Goal: Information Seeking & Learning: Understand process/instructions

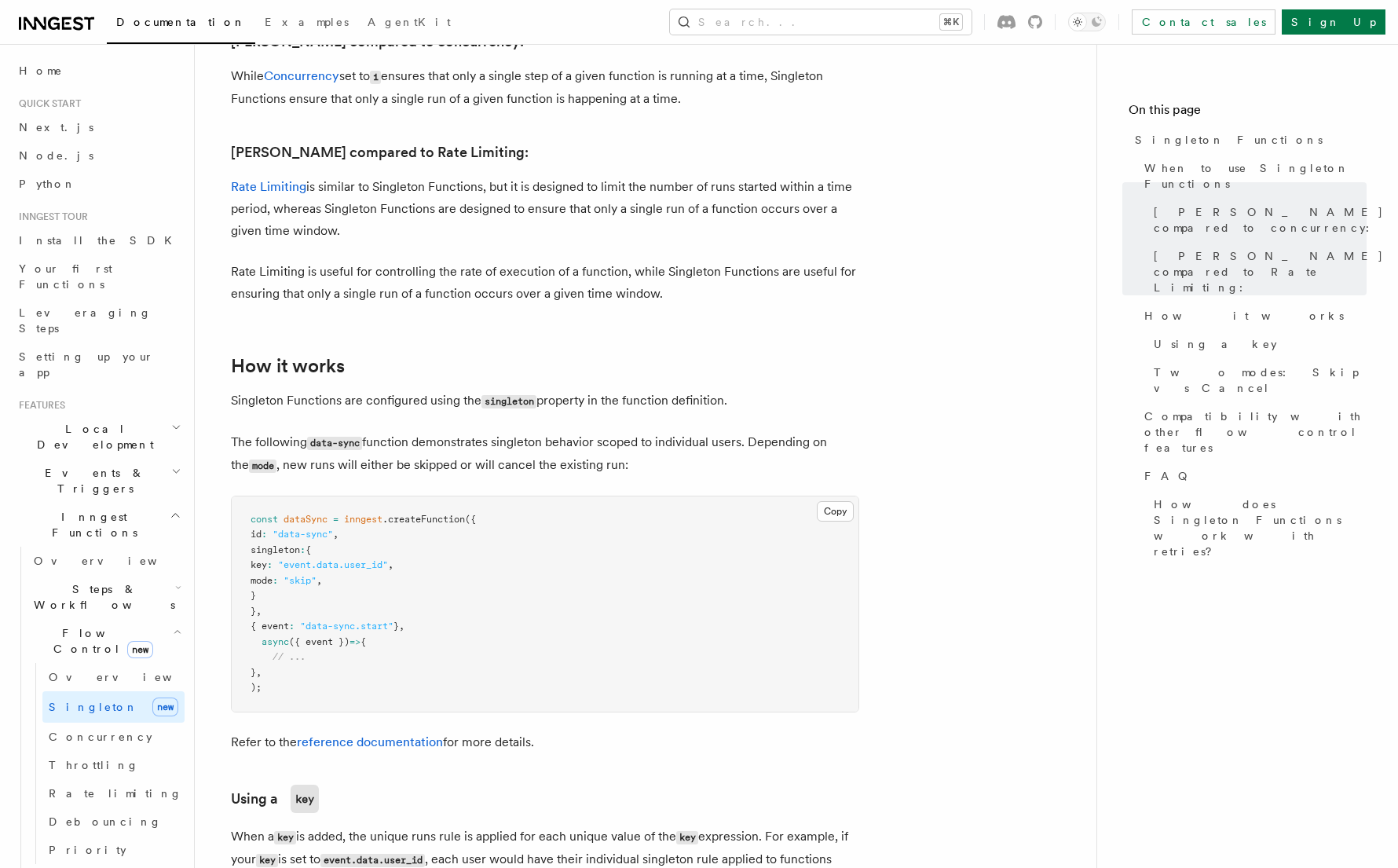
scroll to position [843, 0]
drag, startPoint x: 292, startPoint y: 546, endPoint x: 428, endPoint y: 544, distance: 136.0
click at [394, 558] on span "key : "event.data.user_id" ," at bounding box center [322, 564] width 143 height 11
copy span "key : "event.data.user_id""
click at [132, 779] on link "Rate limiting" at bounding box center [113, 793] width 142 height 28
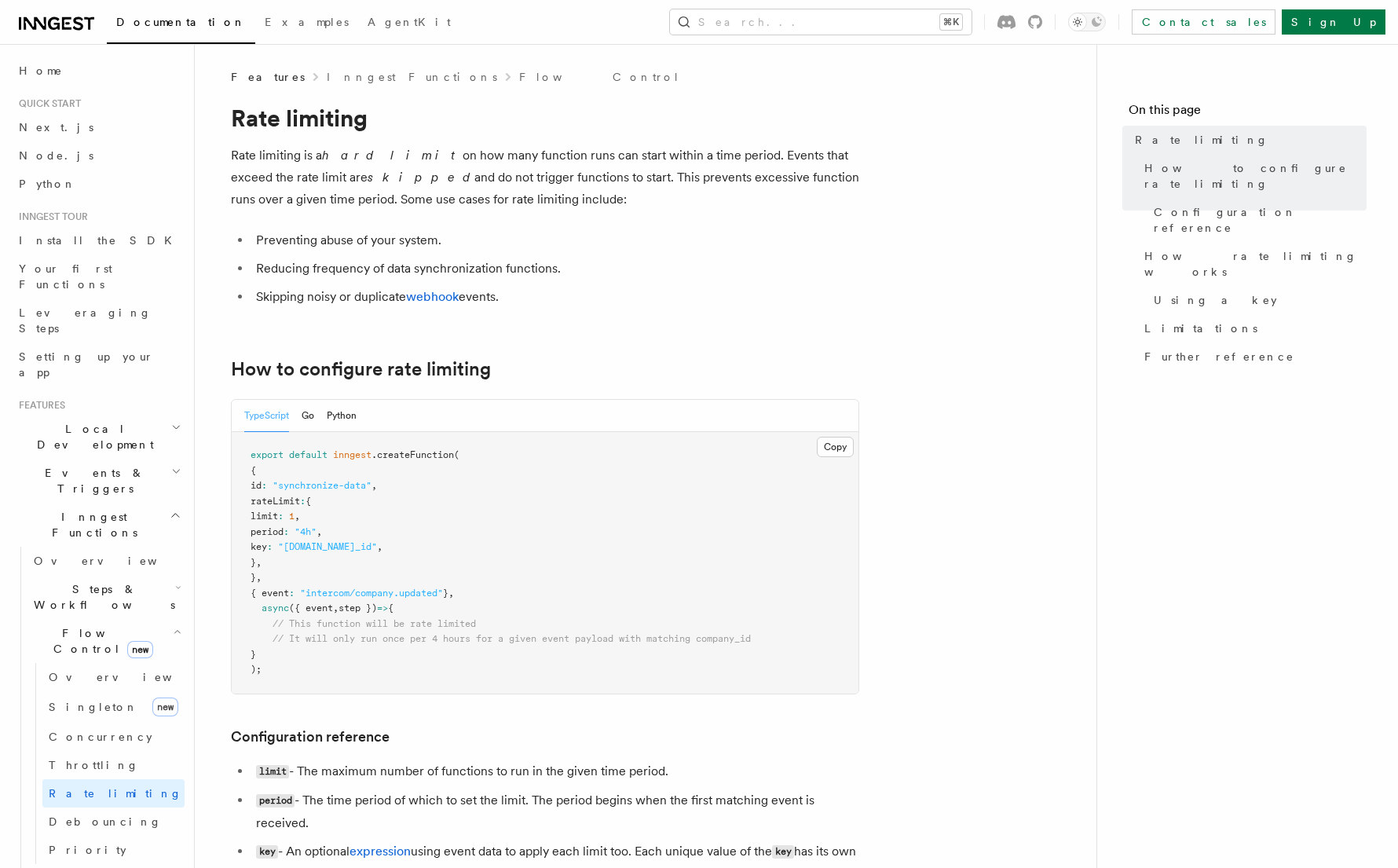
drag, startPoint x: 271, startPoint y: 499, endPoint x: 274, endPoint y: 556, distance: 57.1
click at [274, 556] on code "export default inngest .createFunction ( { id : "synchronize-data" , rateLimit …" at bounding box center [500, 562] width 500 height 226
click at [149, 750] on link "Throttling" at bounding box center [113, 764] width 142 height 28
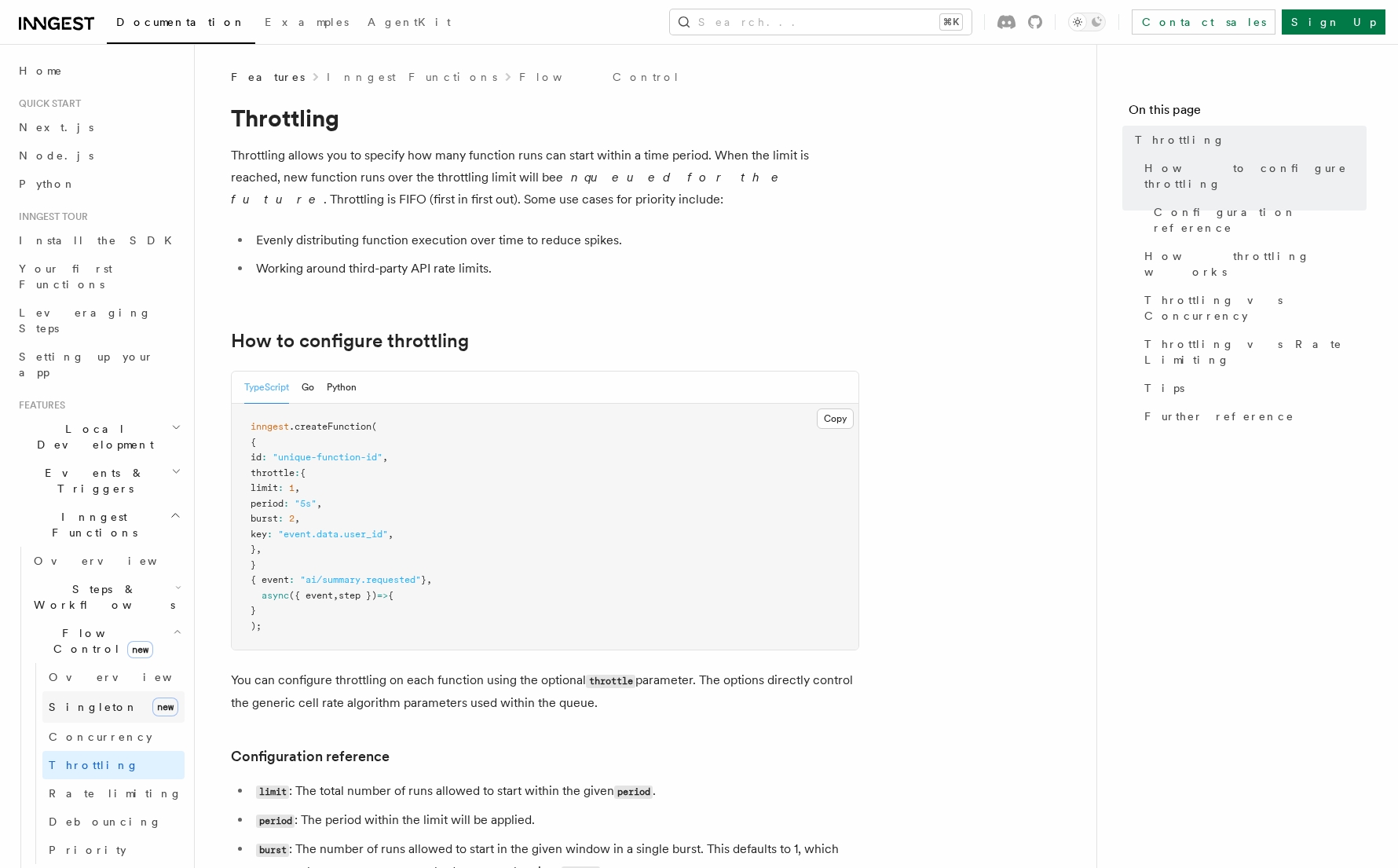
click at [125, 691] on link "Singleton new" at bounding box center [113, 707] width 142 height 32
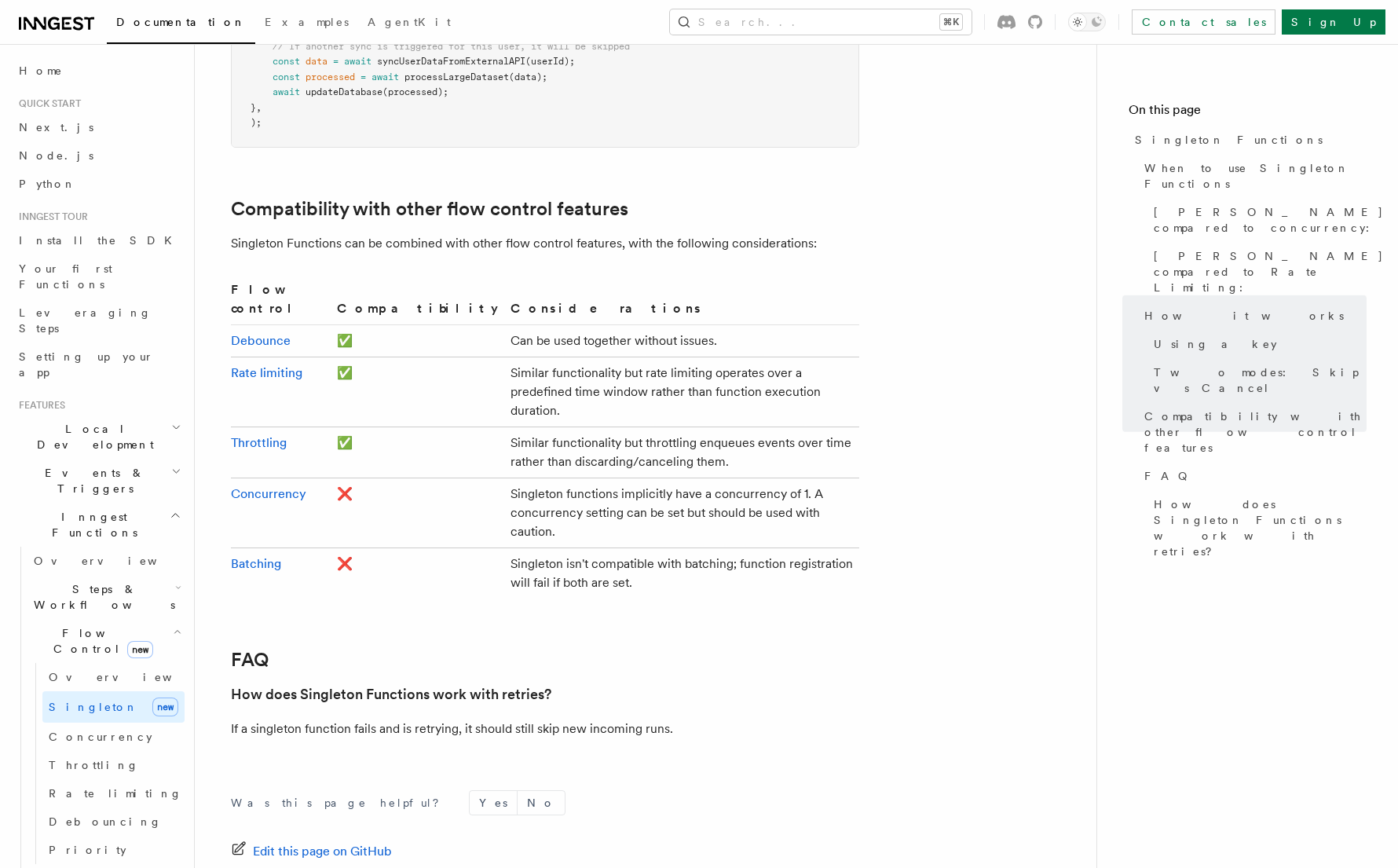
scroll to position [2535, 0]
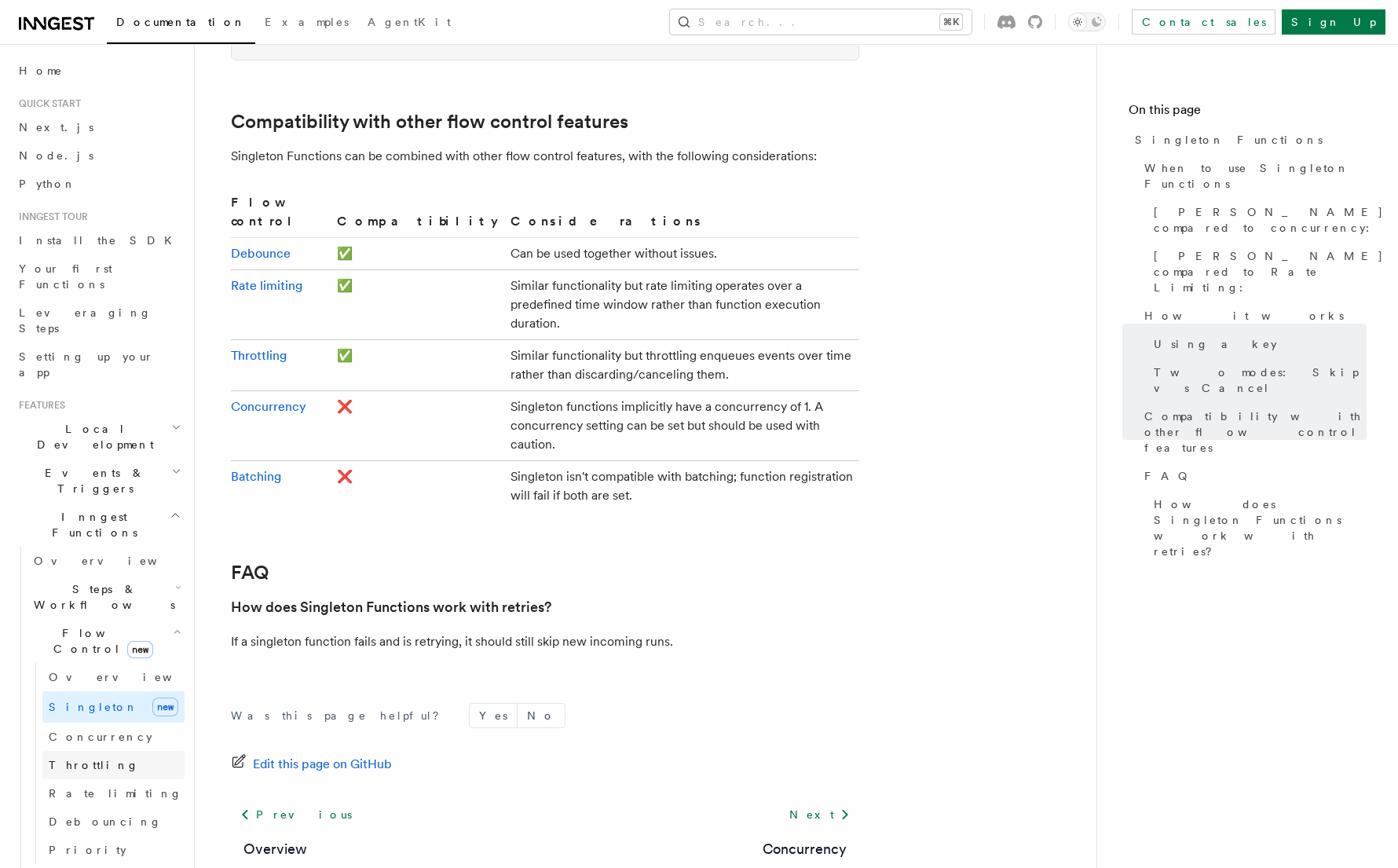
click at [79, 757] on span "Throttling" at bounding box center [93, 765] width 90 height 15
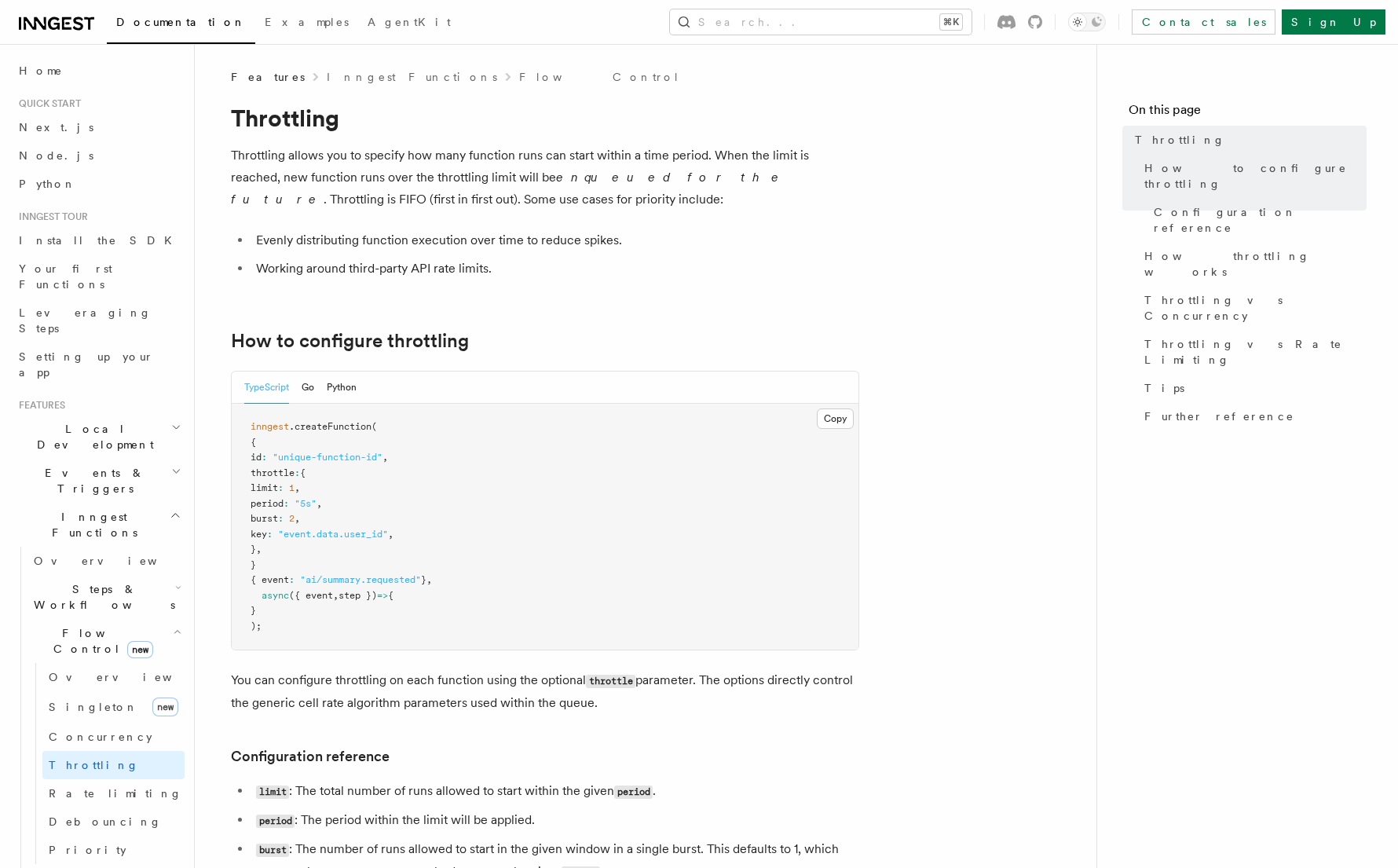
drag, startPoint x: 272, startPoint y: 473, endPoint x: 278, endPoint y: 549, distance: 76.2
click at [278, 549] on code "inngest .createFunction ( { id : "unique-function-id" , throttle : { limit : 1 …" at bounding box center [340, 526] width 181 height 210
copy code "throttle : { limit : 1 , period : "5s" , burst : 2 , key : "event.data.user_id"…"
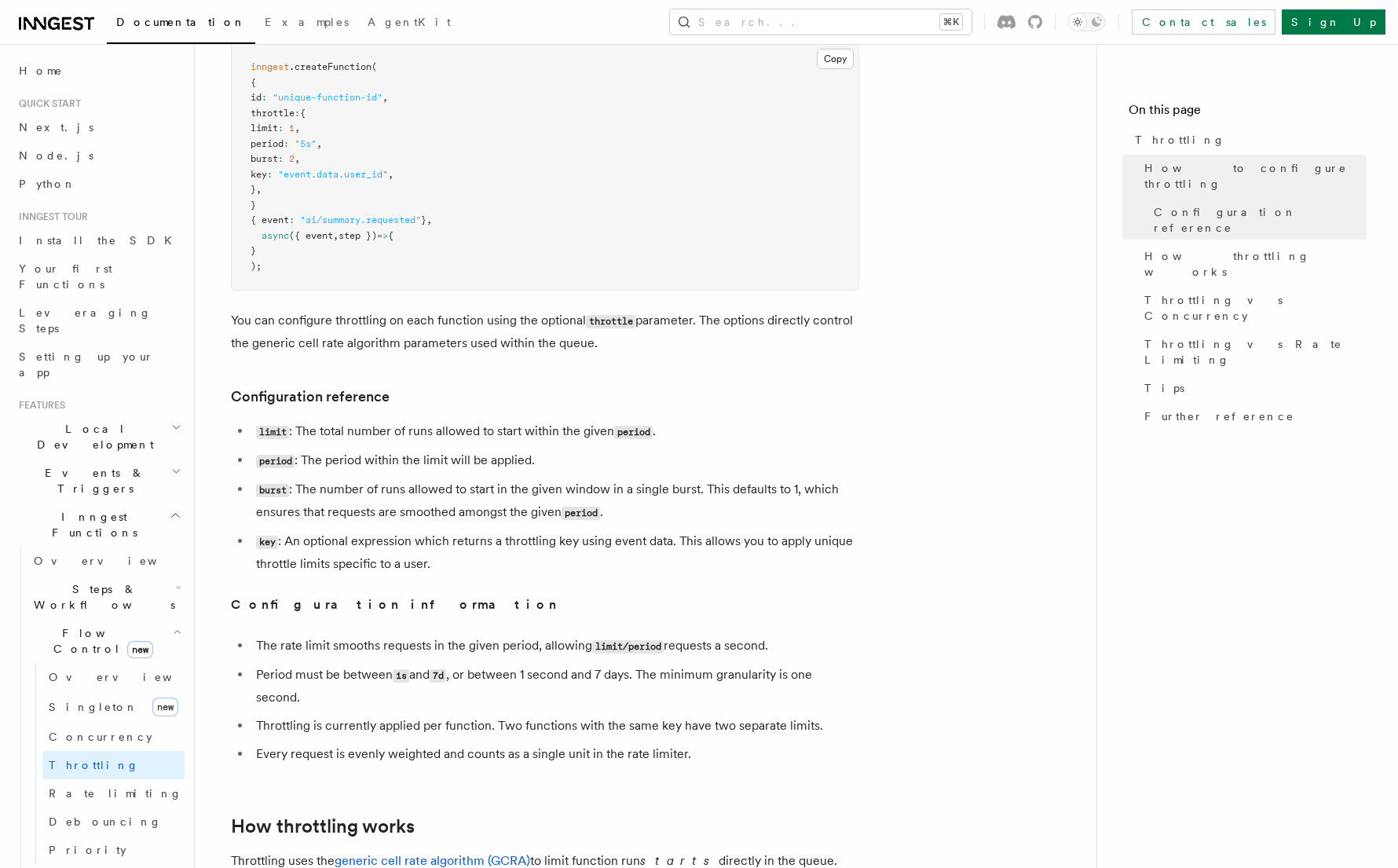
scroll to position [1605, 0]
